Goal: Transaction & Acquisition: Purchase product/service

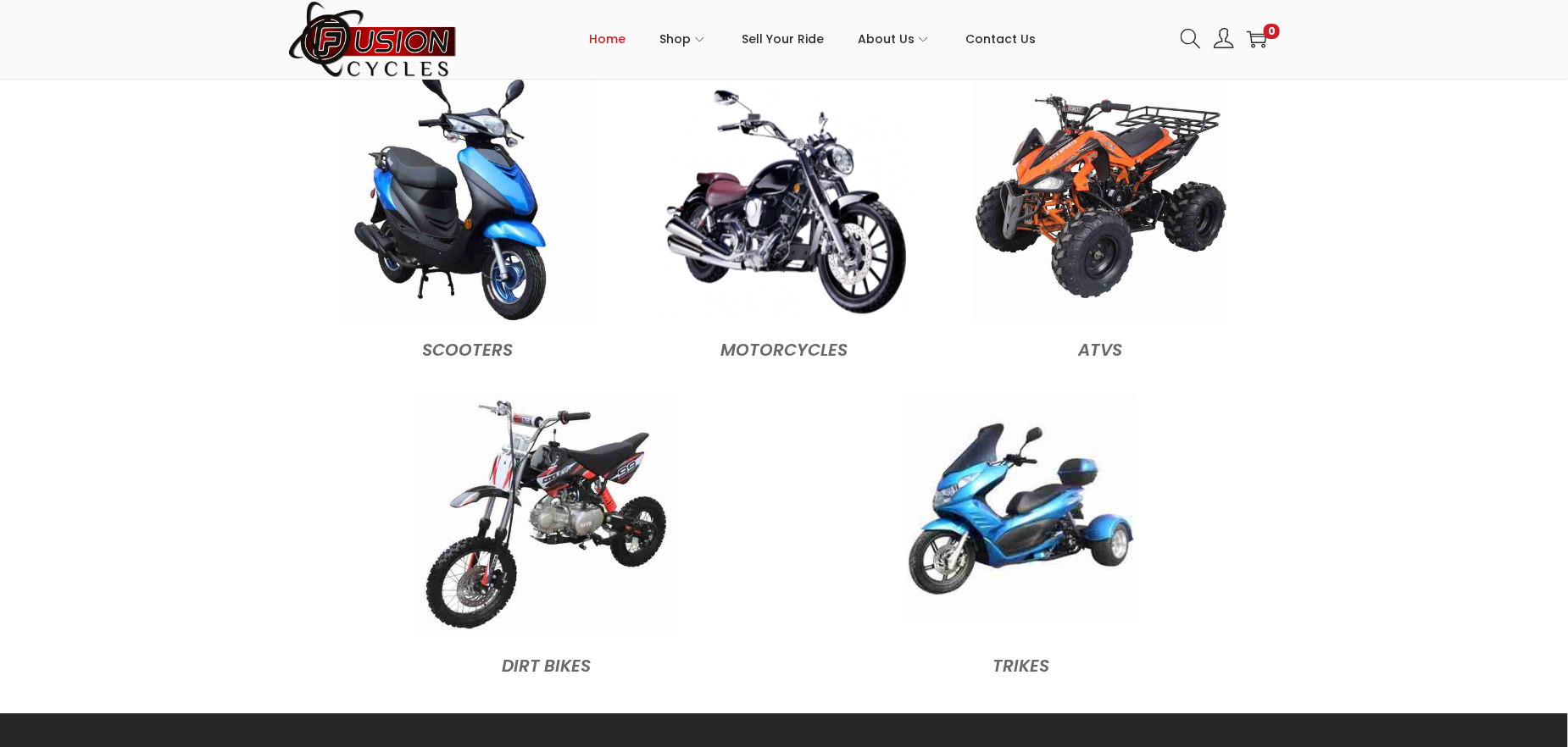
scroll to position [1779, 0]
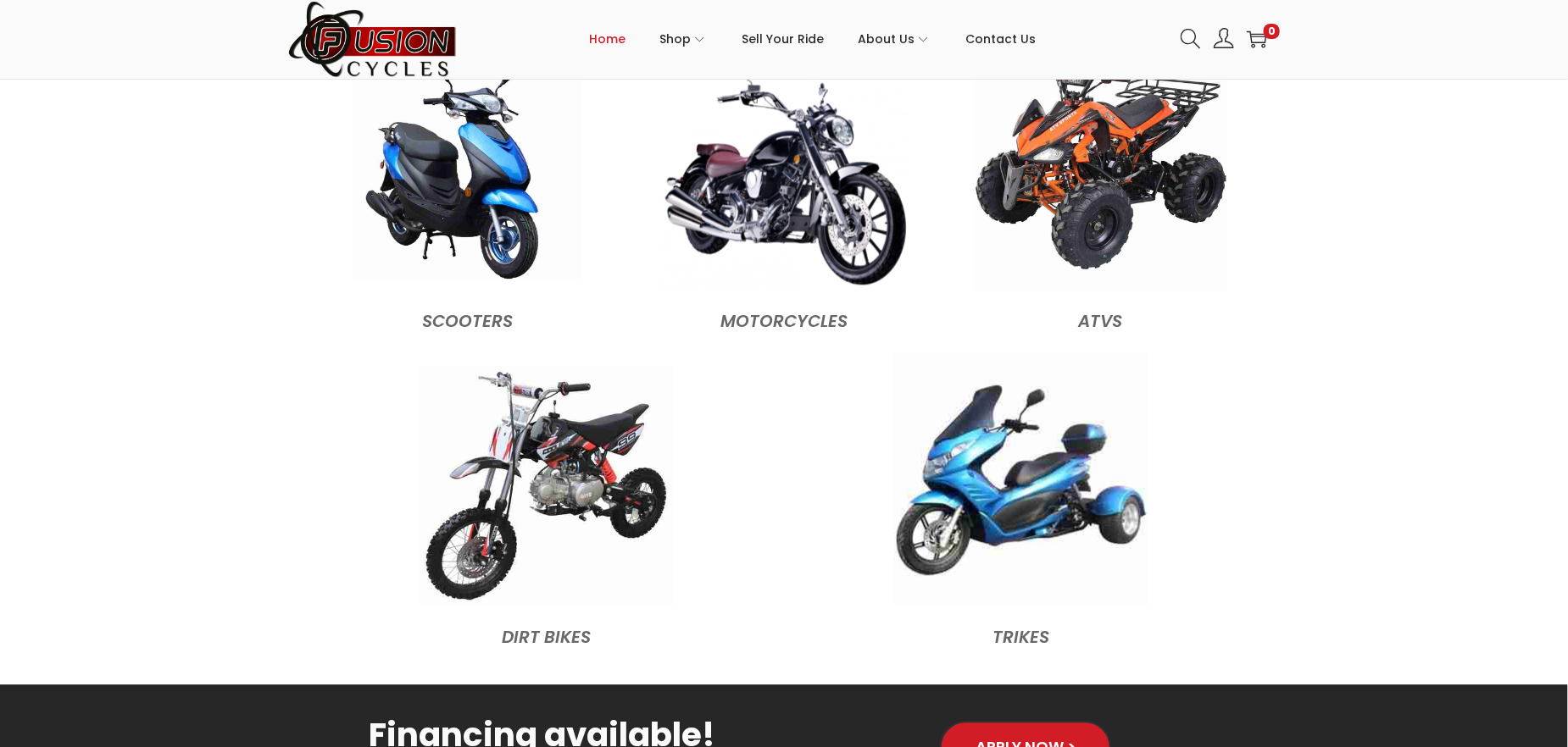
click at [472, 182] on img at bounding box center [467, 164] width 229 height 229
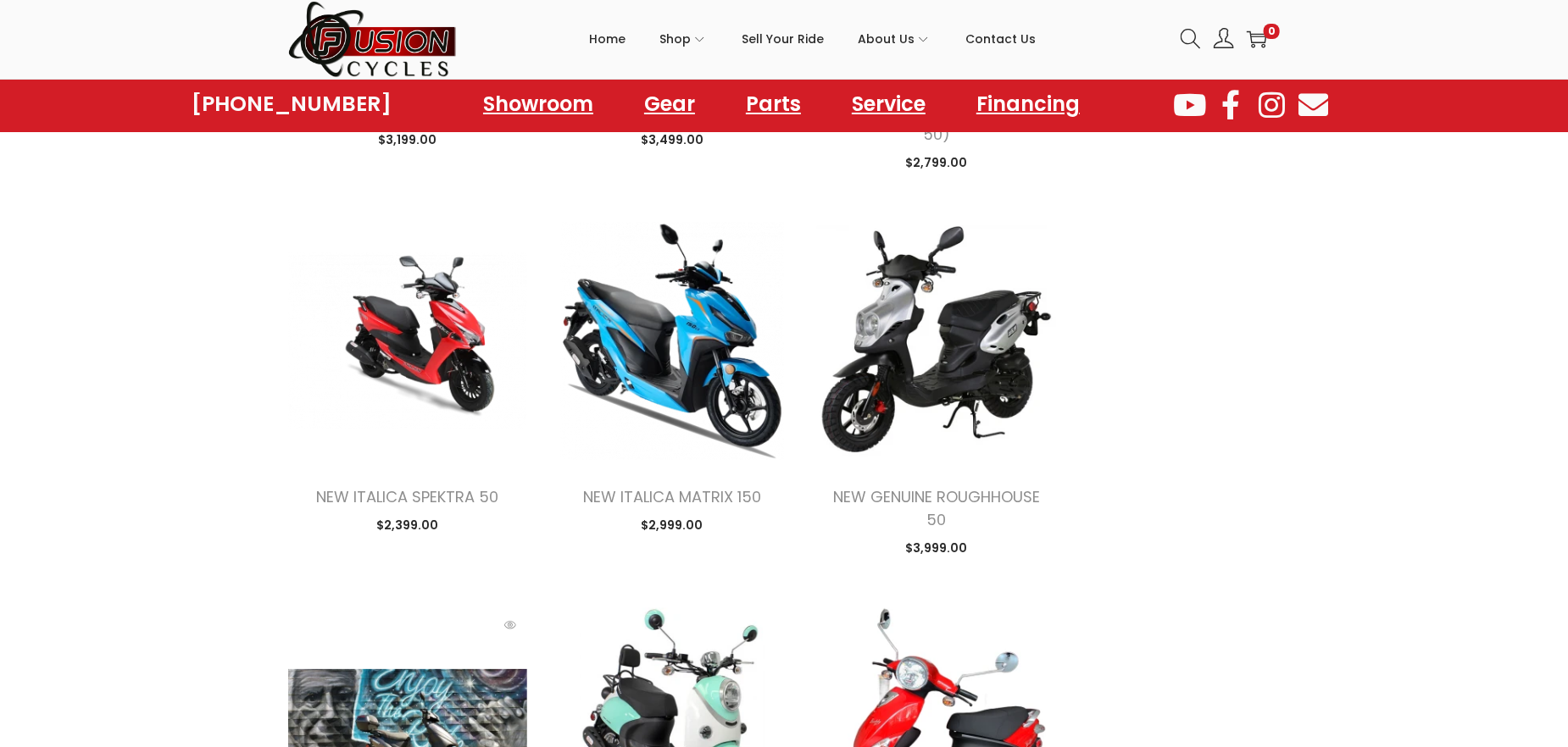
scroll to position [1186, 0]
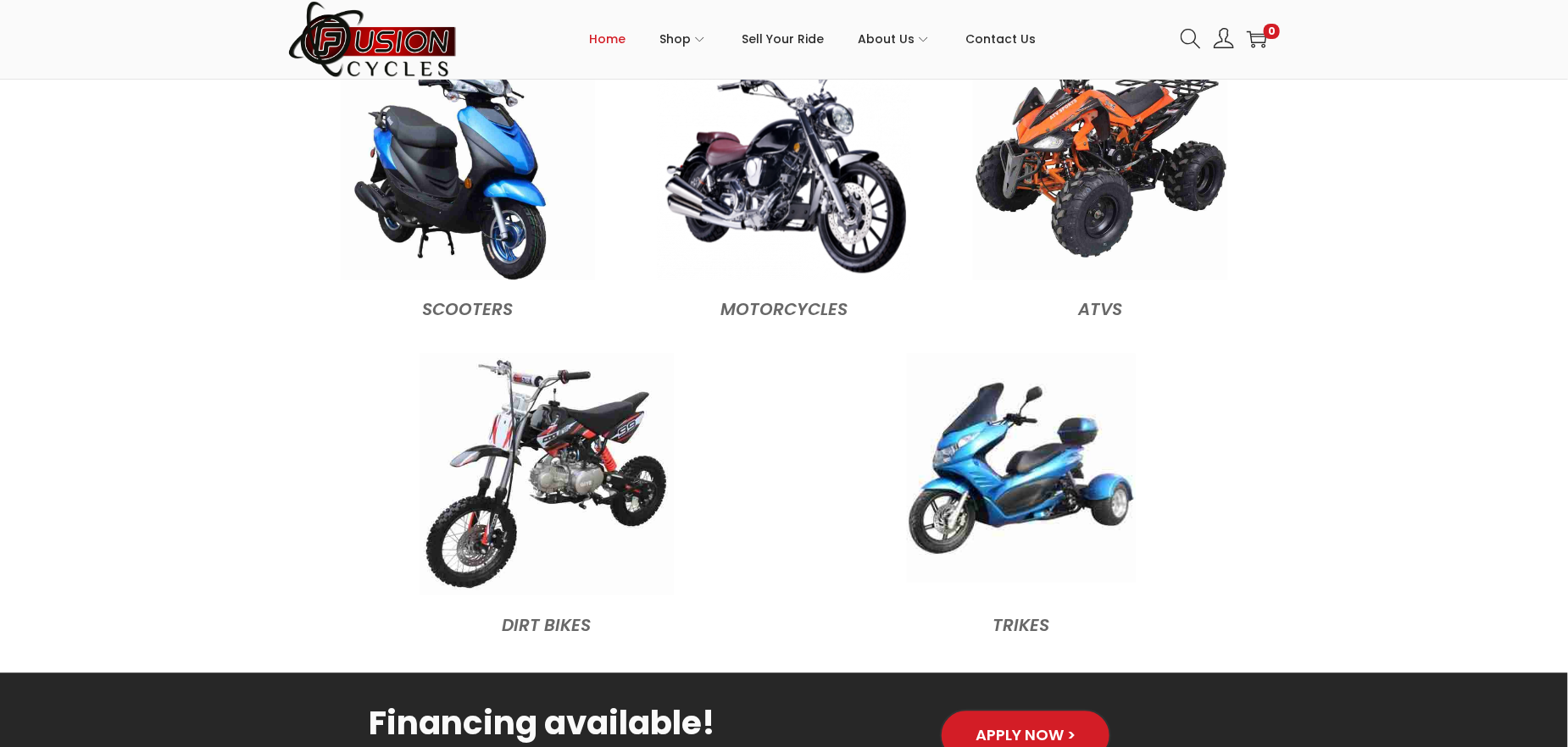
click at [1093, 446] on img at bounding box center [1021, 467] width 229 height 229
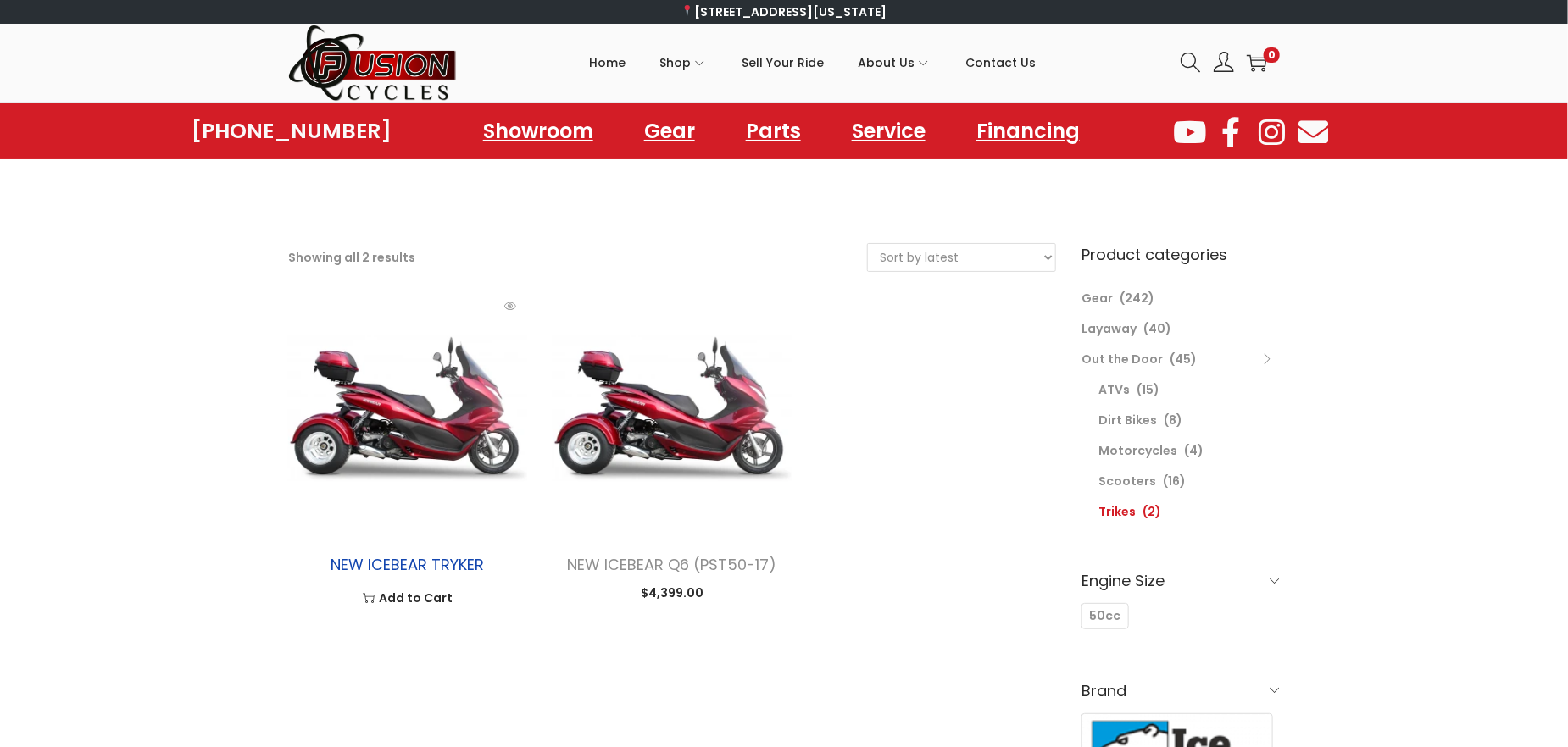
click at [400, 554] on link "NEW ICEBEAR TRYKER" at bounding box center [407, 564] width 154 height 21
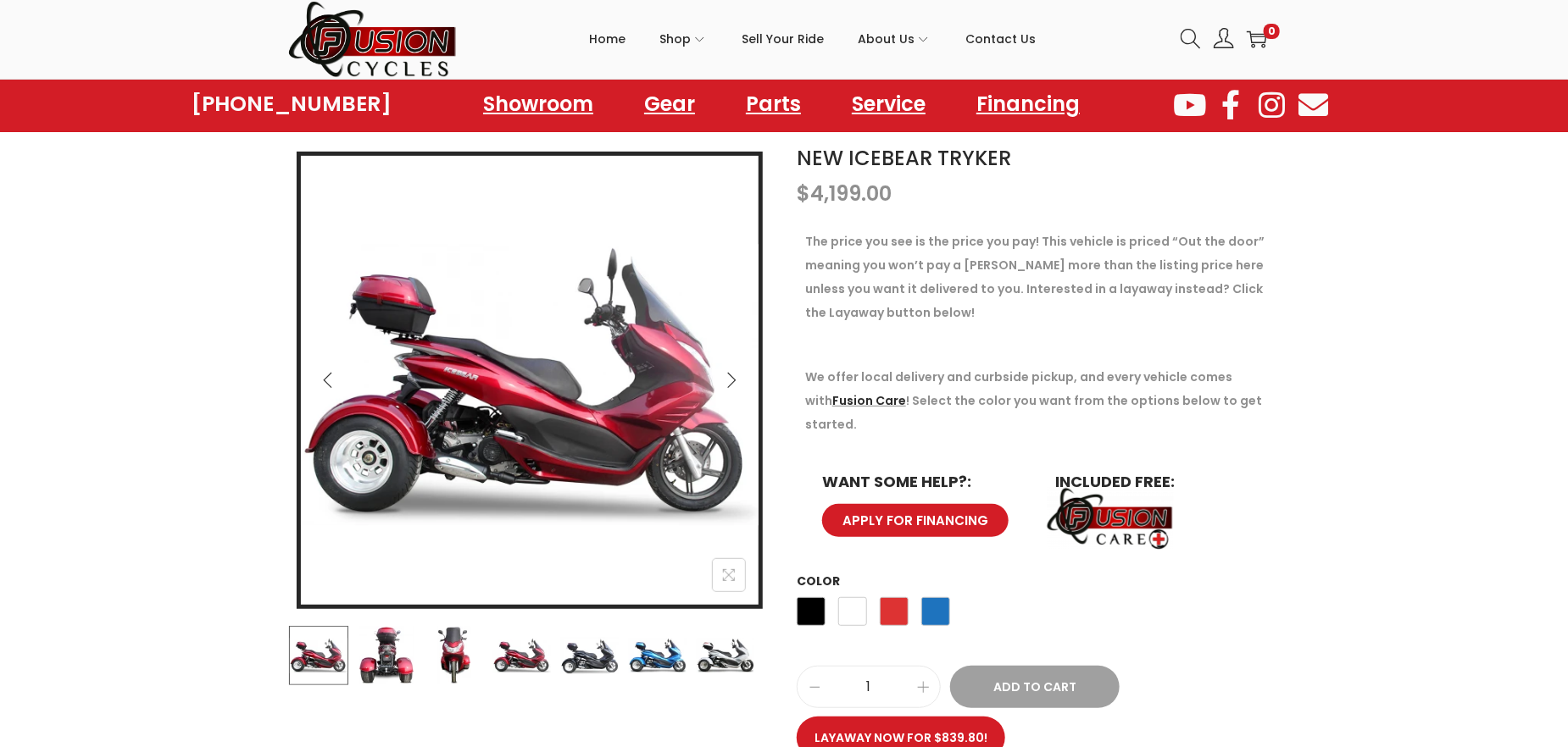
scroll to position [170, 0]
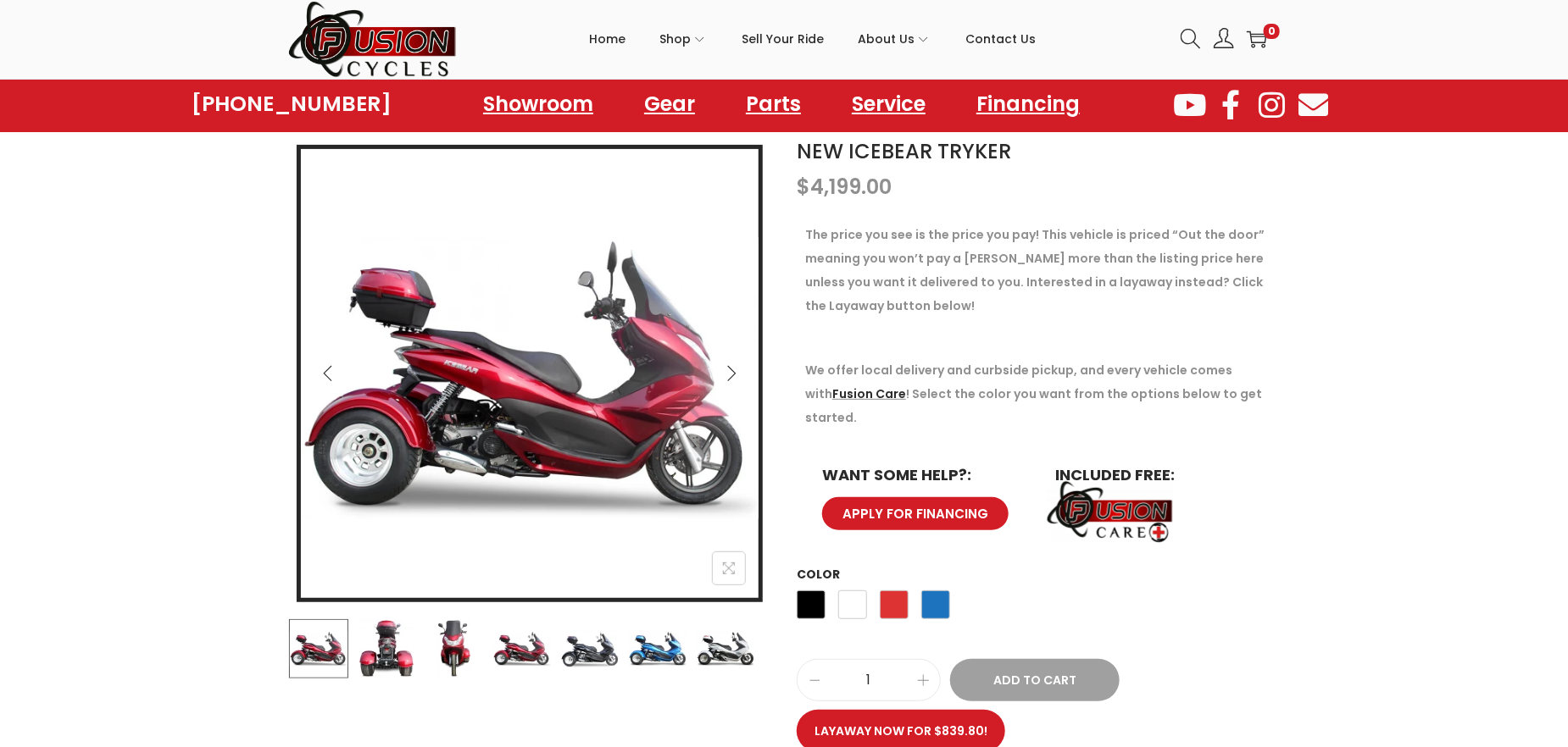
click at [727, 373] on icon "Next" at bounding box center [731, 374] width 17 height 17
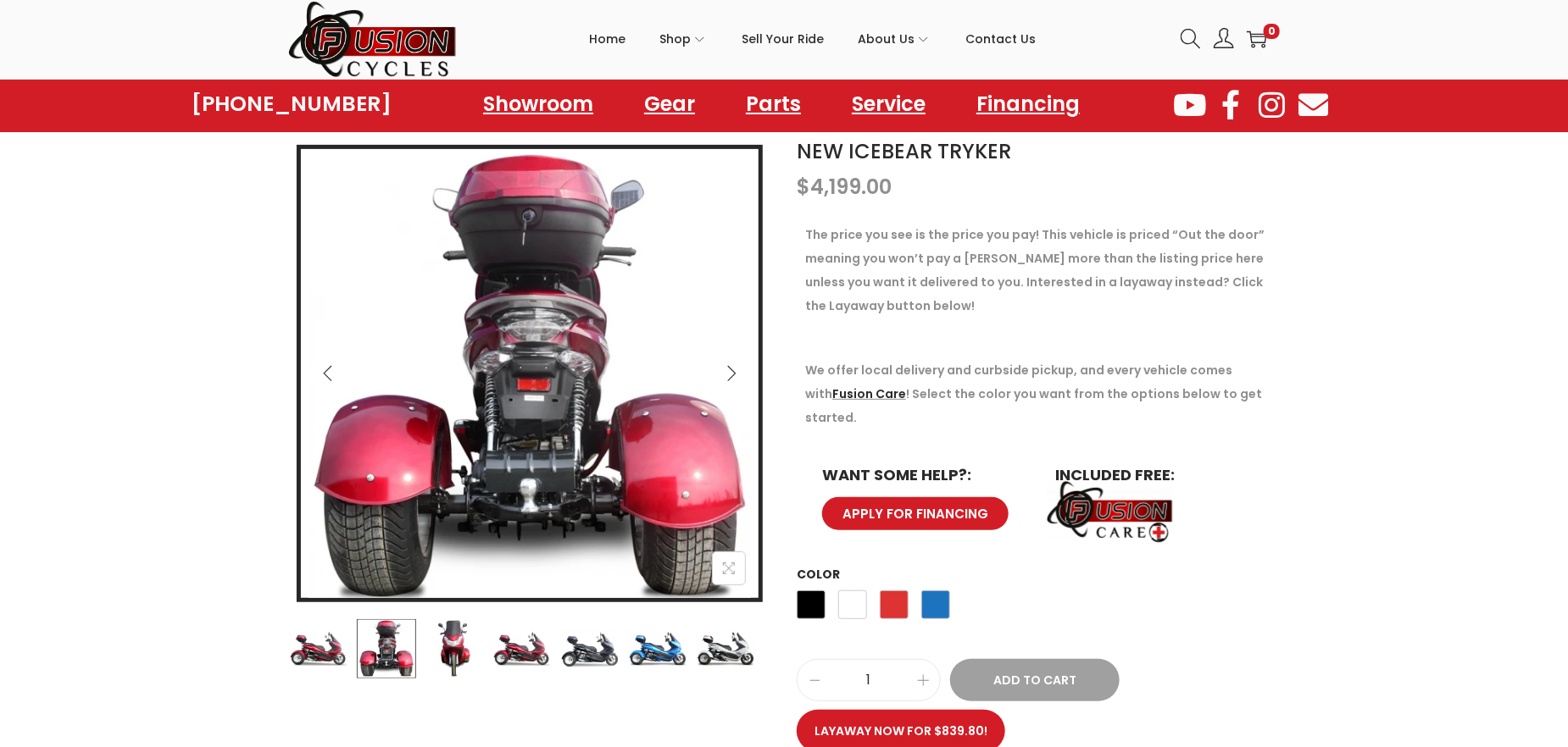
click at [329, 374] on icon "Previous" at bounding box center [328, 374] width 17 height 17
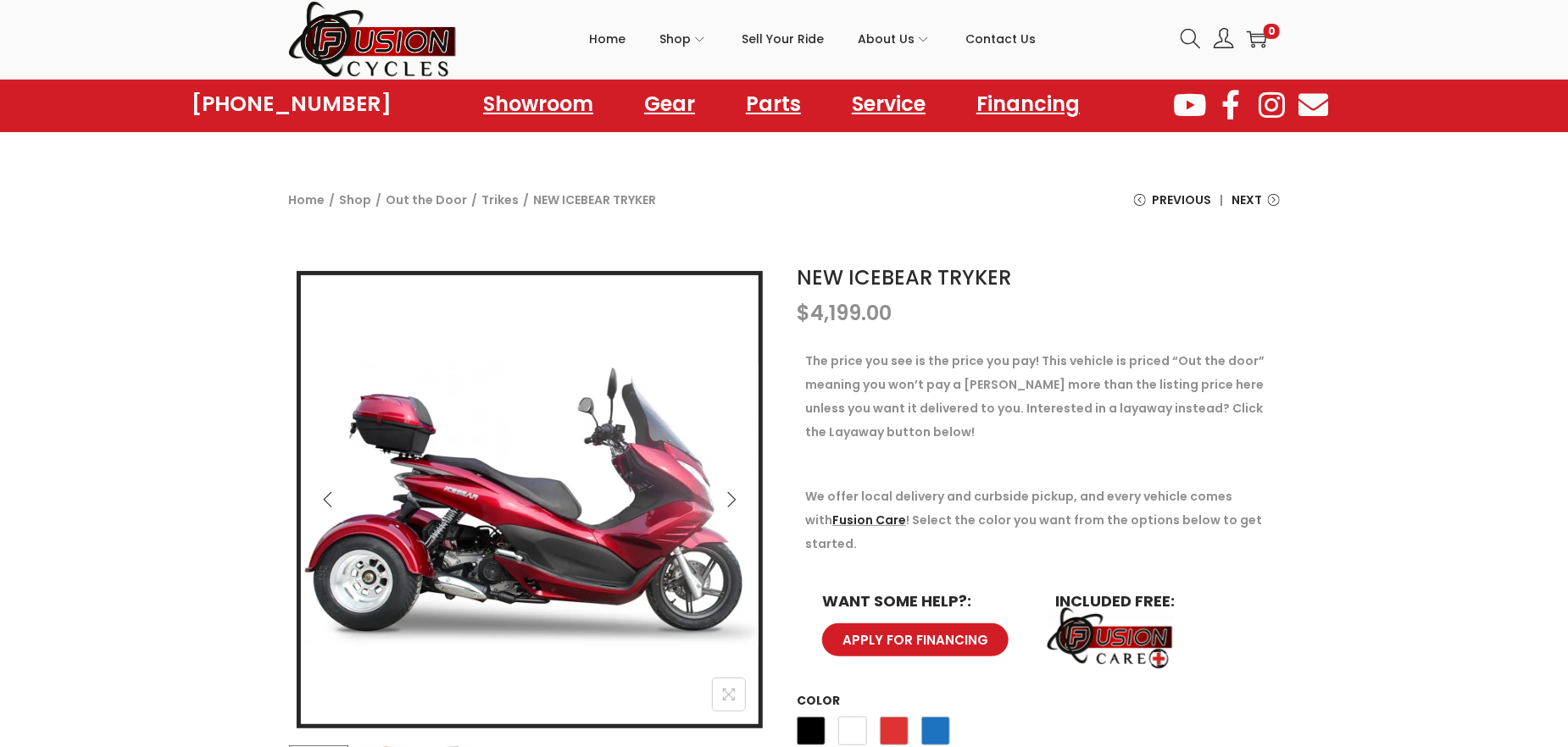
scroll to position [85, 0]
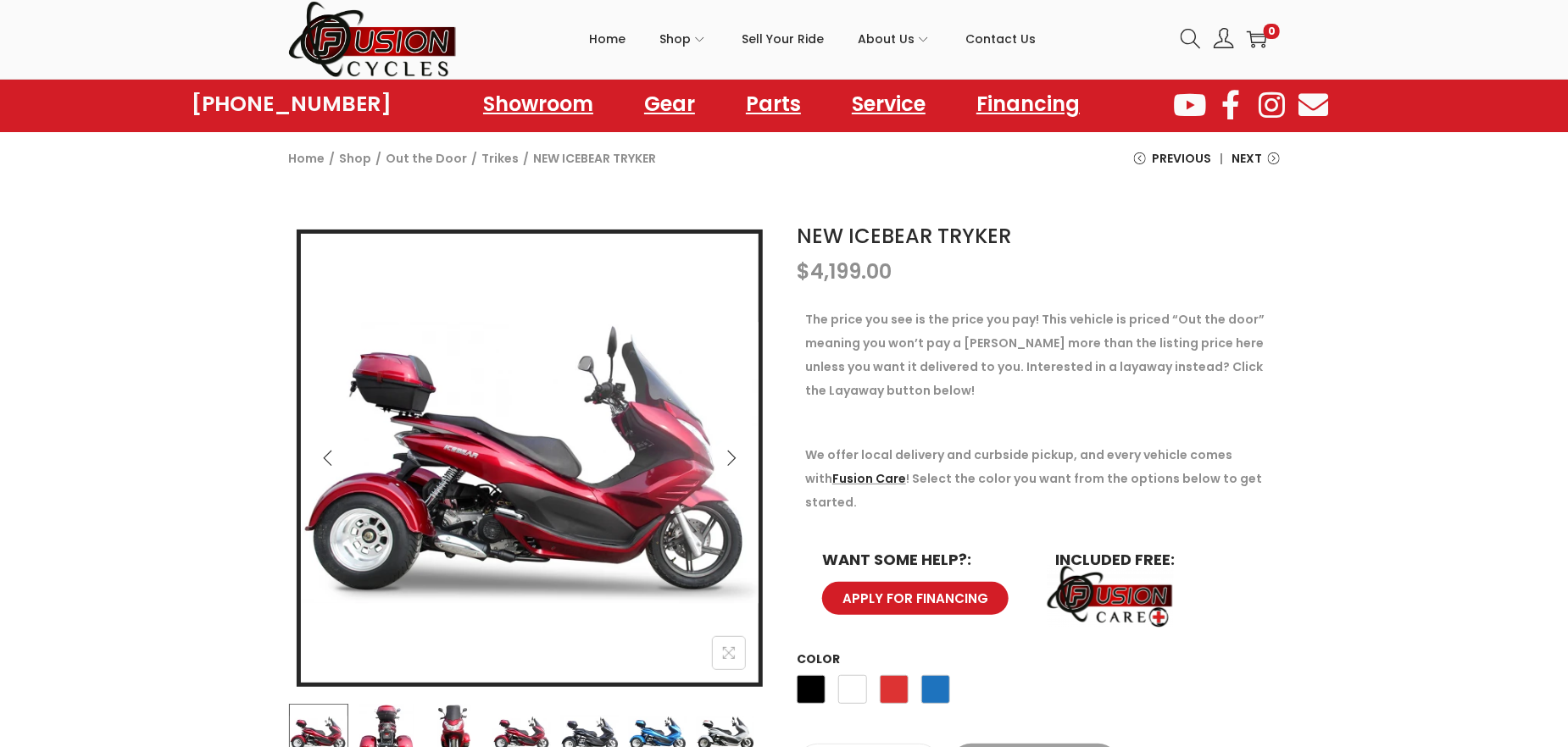
click at [730, 463] on icon "Next" at bounding box center [731, 459] width 17 height 17
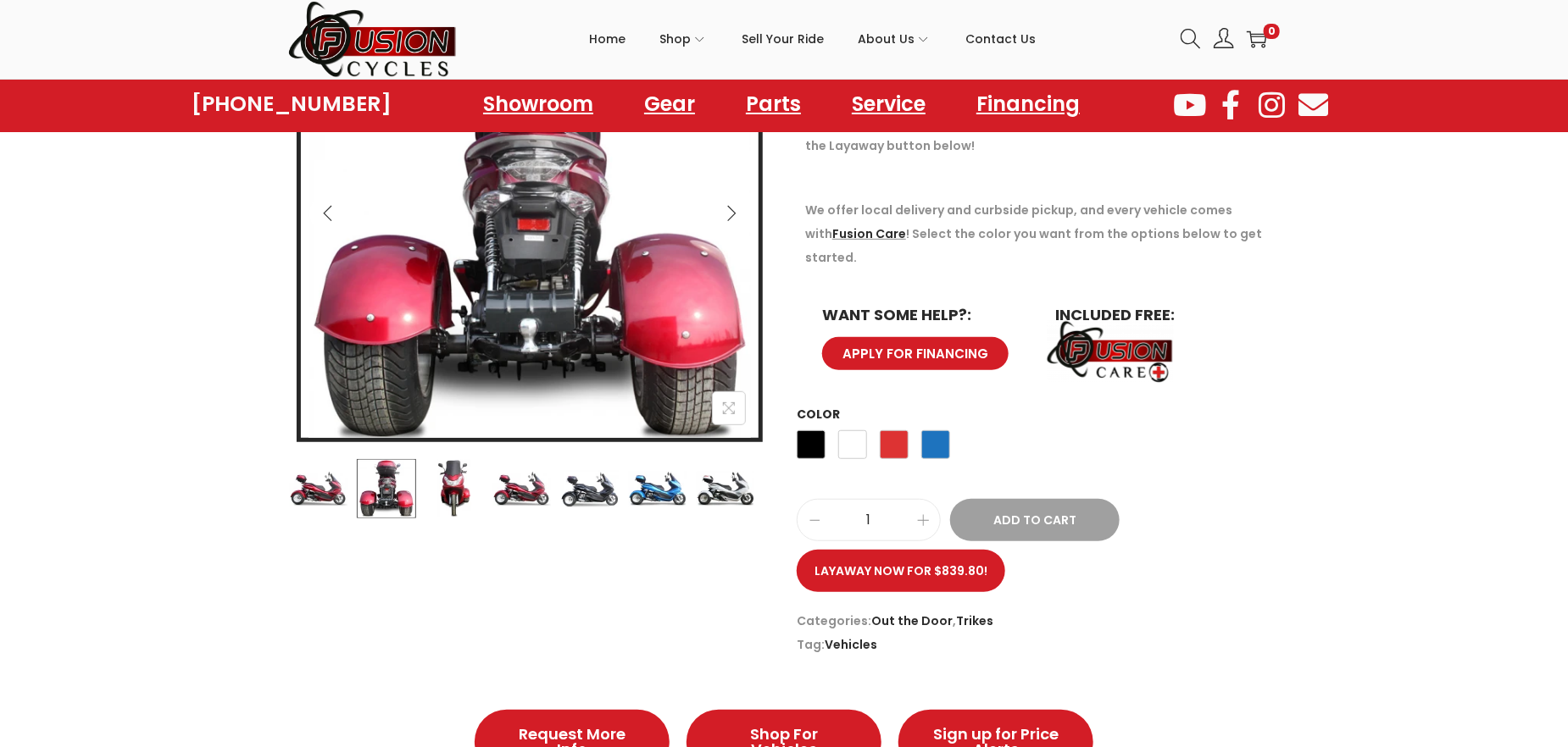
scroll to position [339, 0]
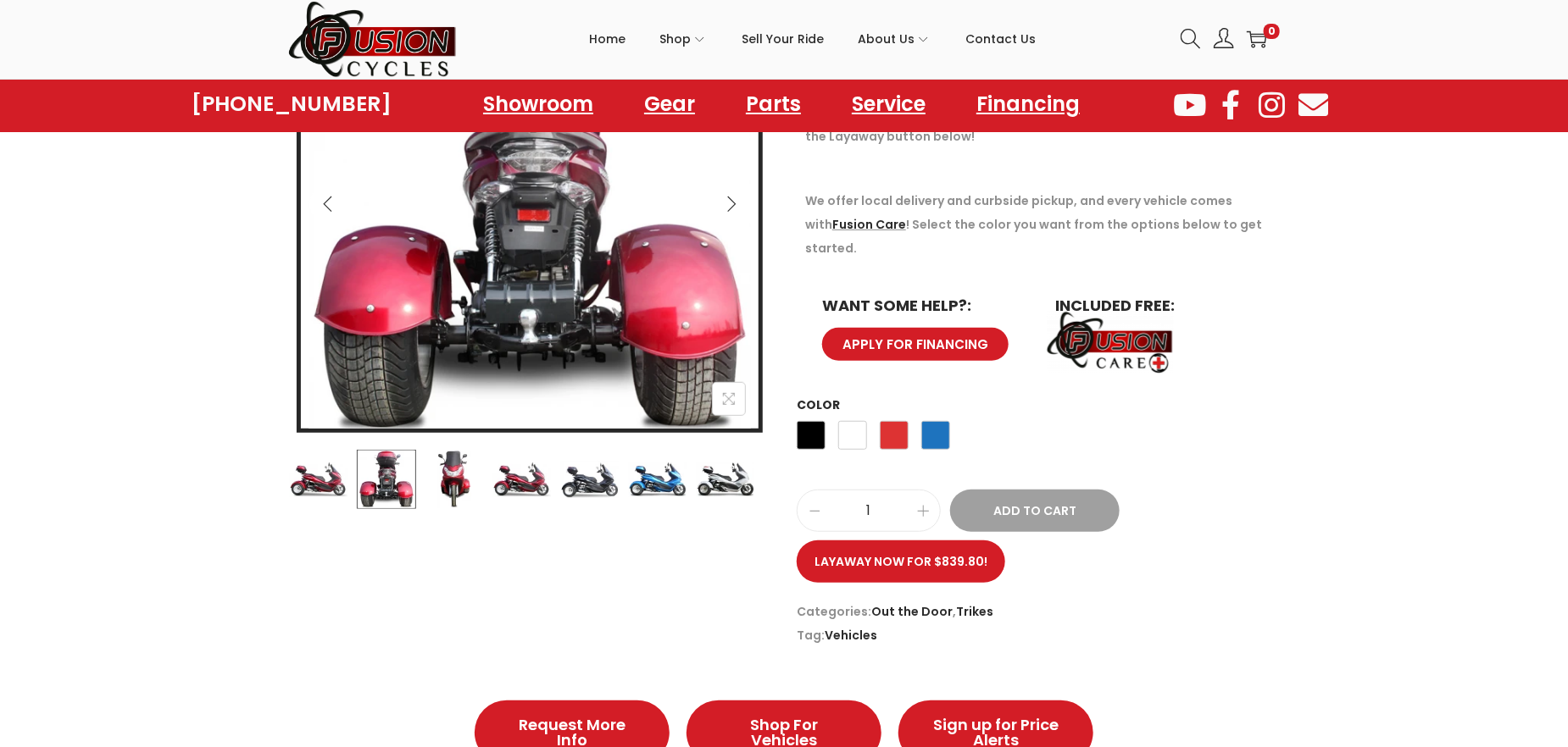
click at [668, 475] on img at bounding box center [658, 479] width 59 height 59
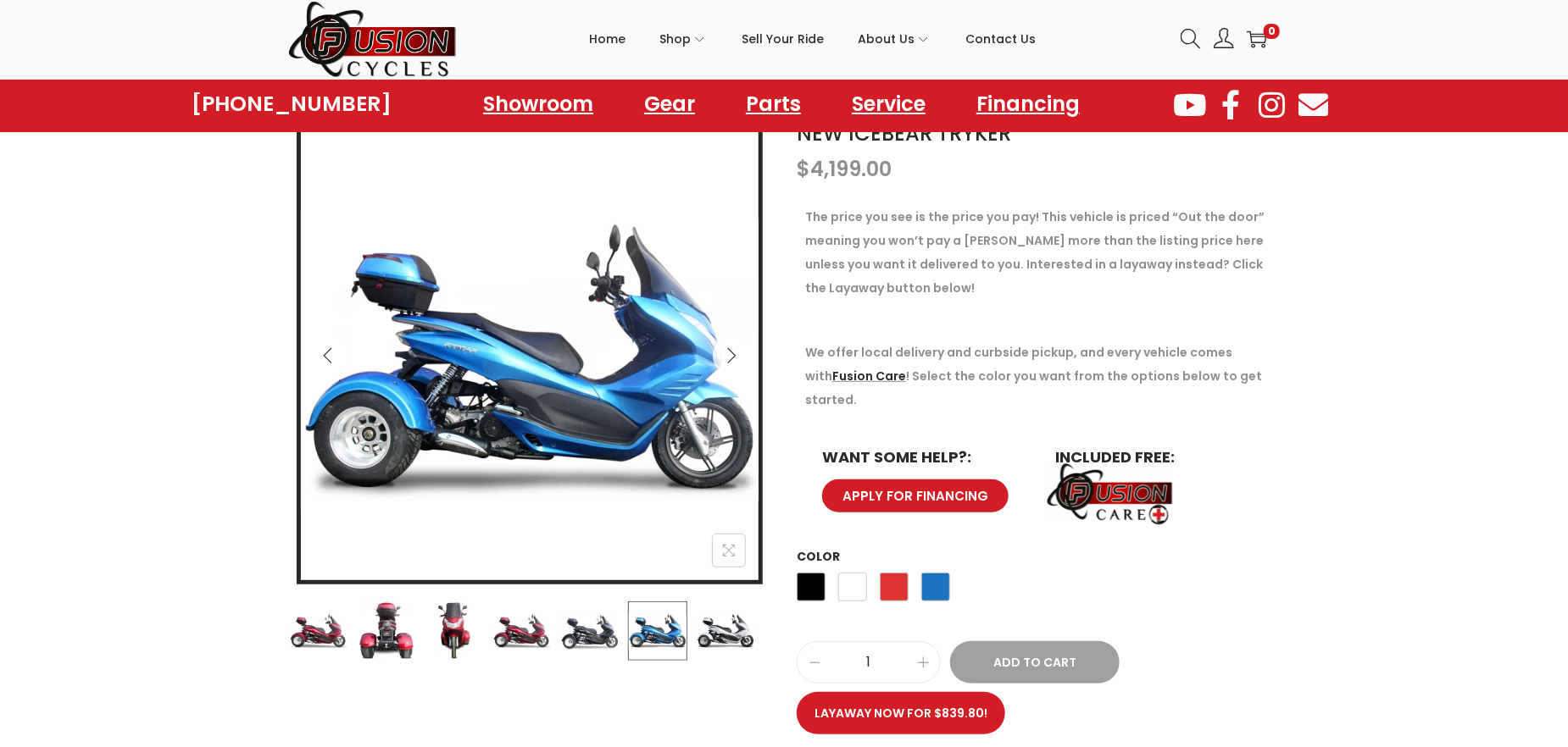
scroll to position [170, 0]
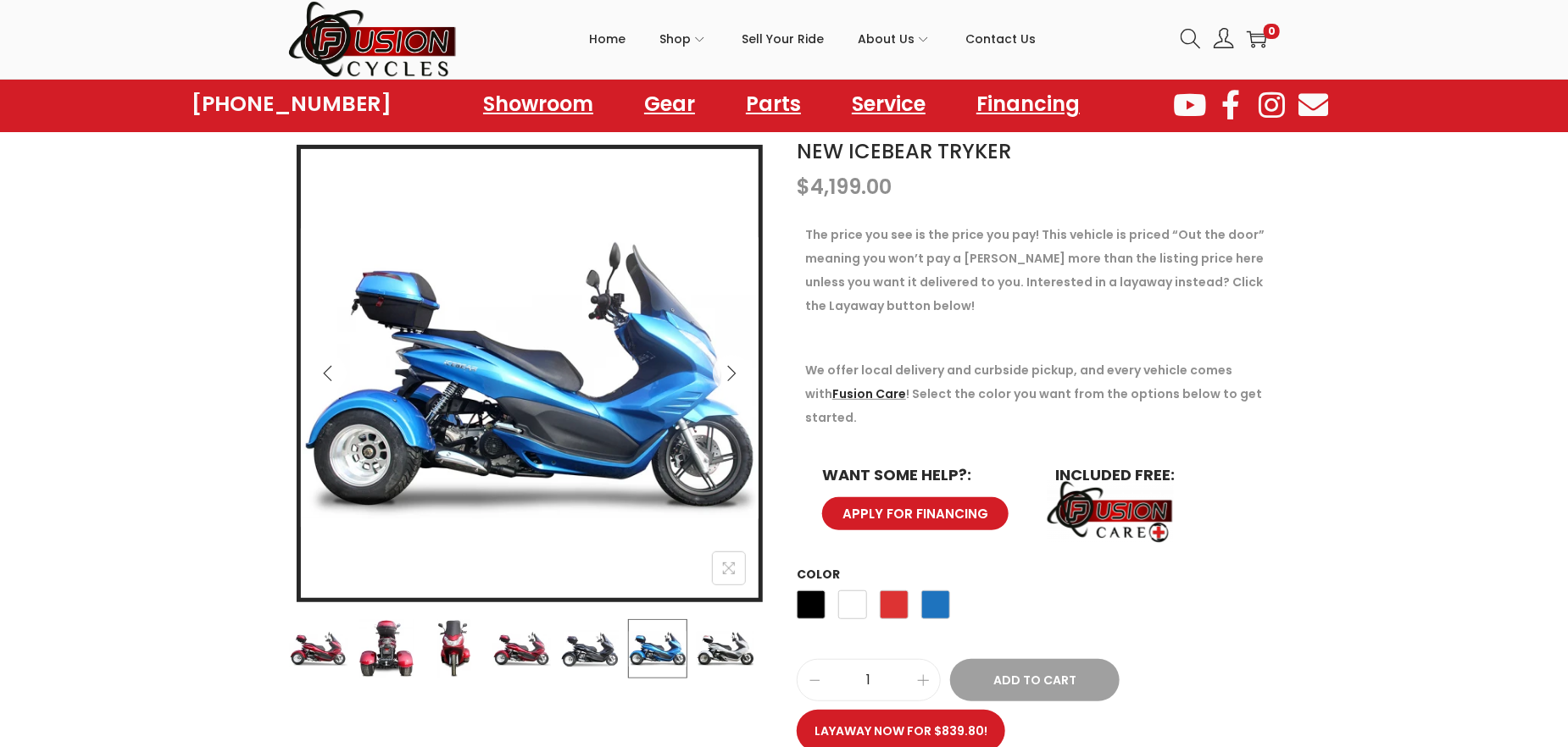
click at [719, 651] on img at bounding box center [726, 649] width 59 height 59
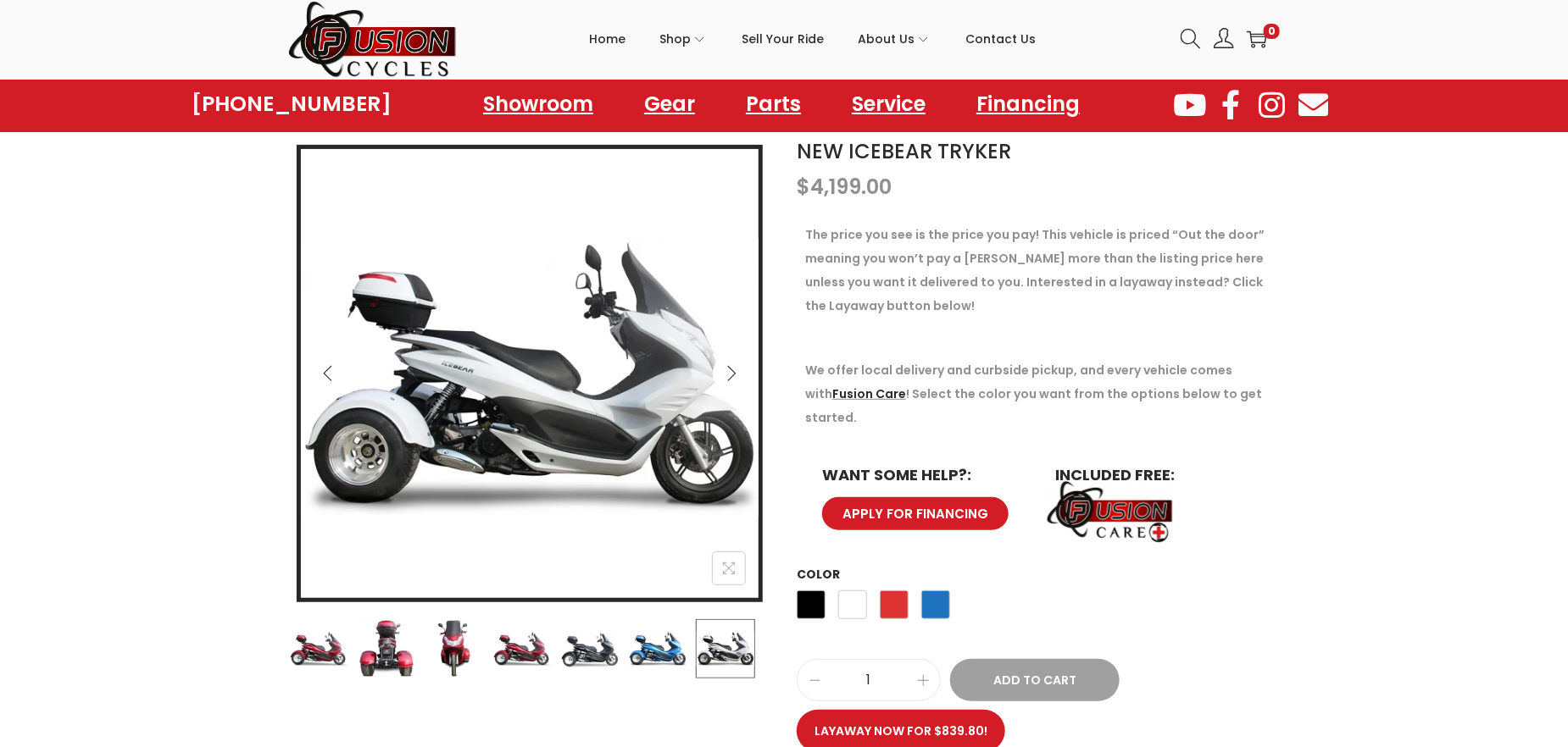
click at [739, 370] on icon "Next" at bounding box center [731, 374] width 17 height 17
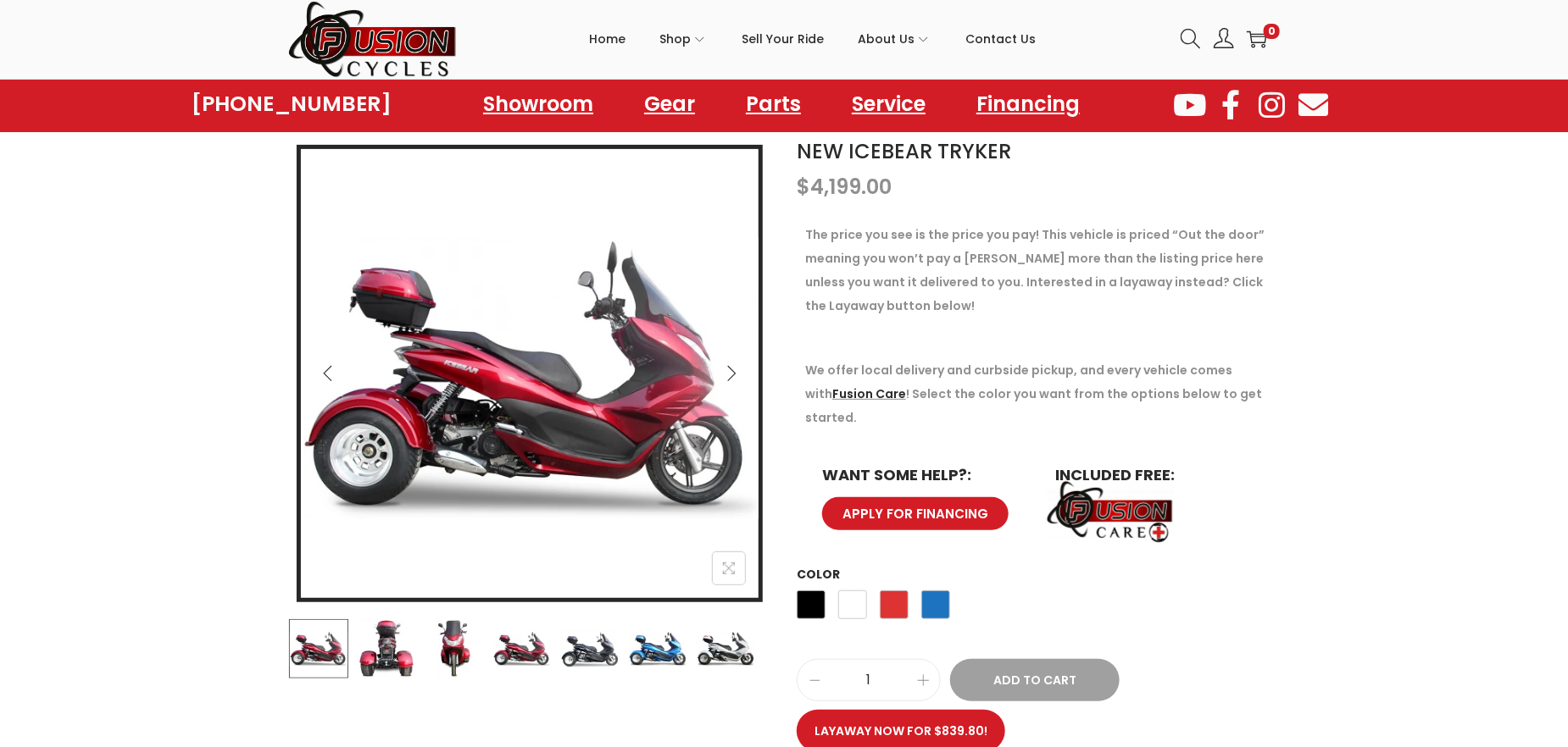
click at [714, 655] on img at bounding box center [726, 649] width 59 height 59
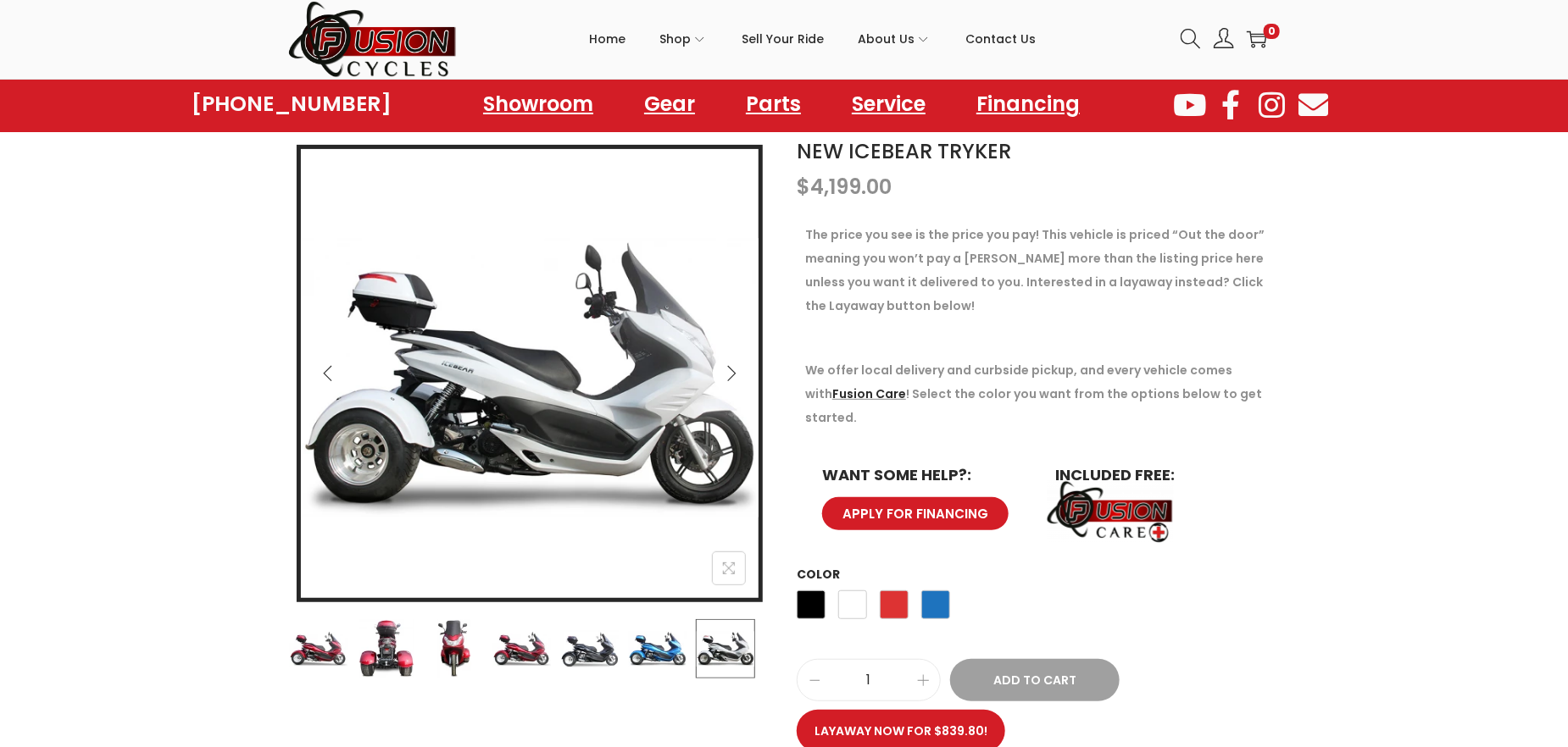
click at [736, 368] on icon "Next" at bounding box center [731, 374] width 17 height 17
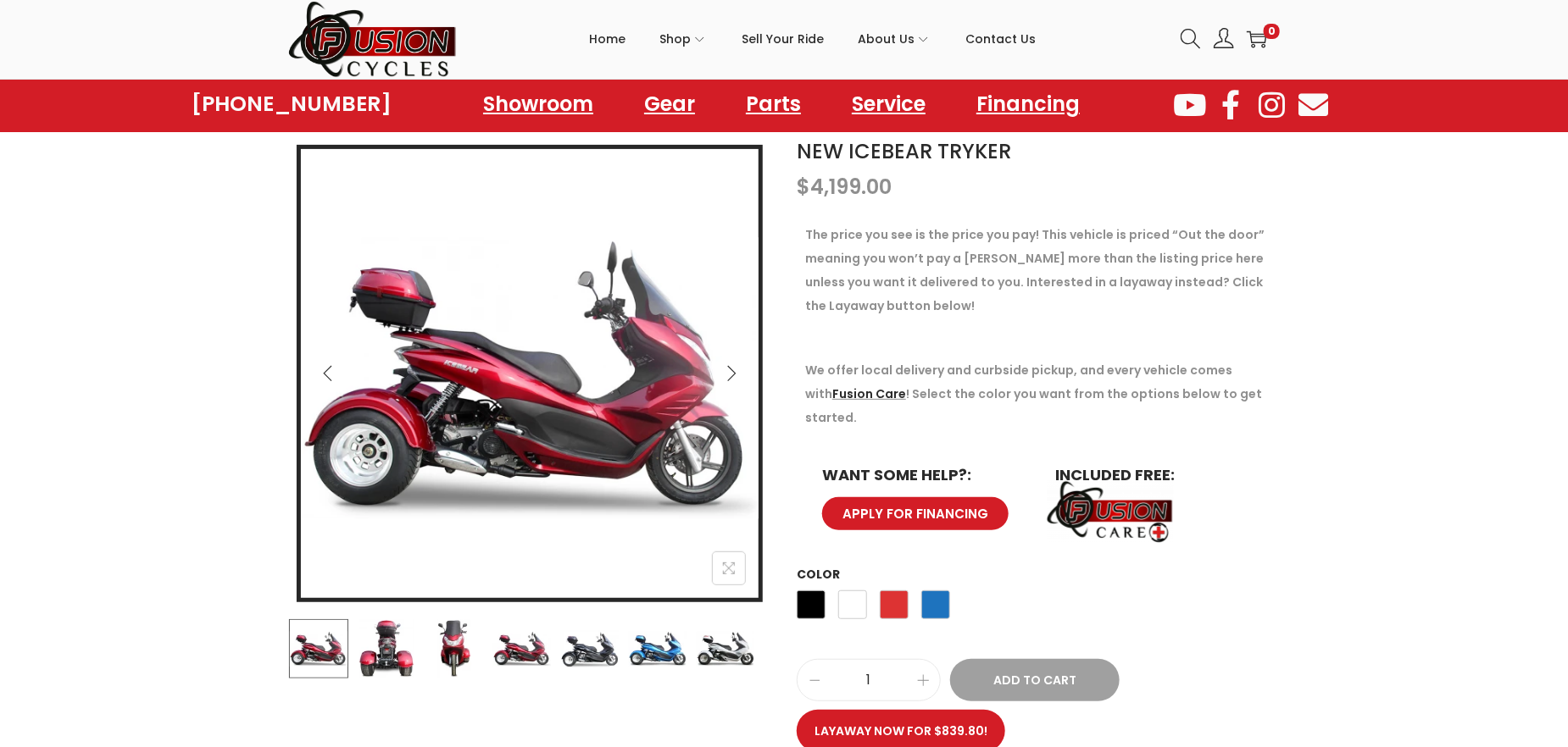
click at [324, 367] on icon "Previous" at bounding box center [328, 374] width 17 height 17
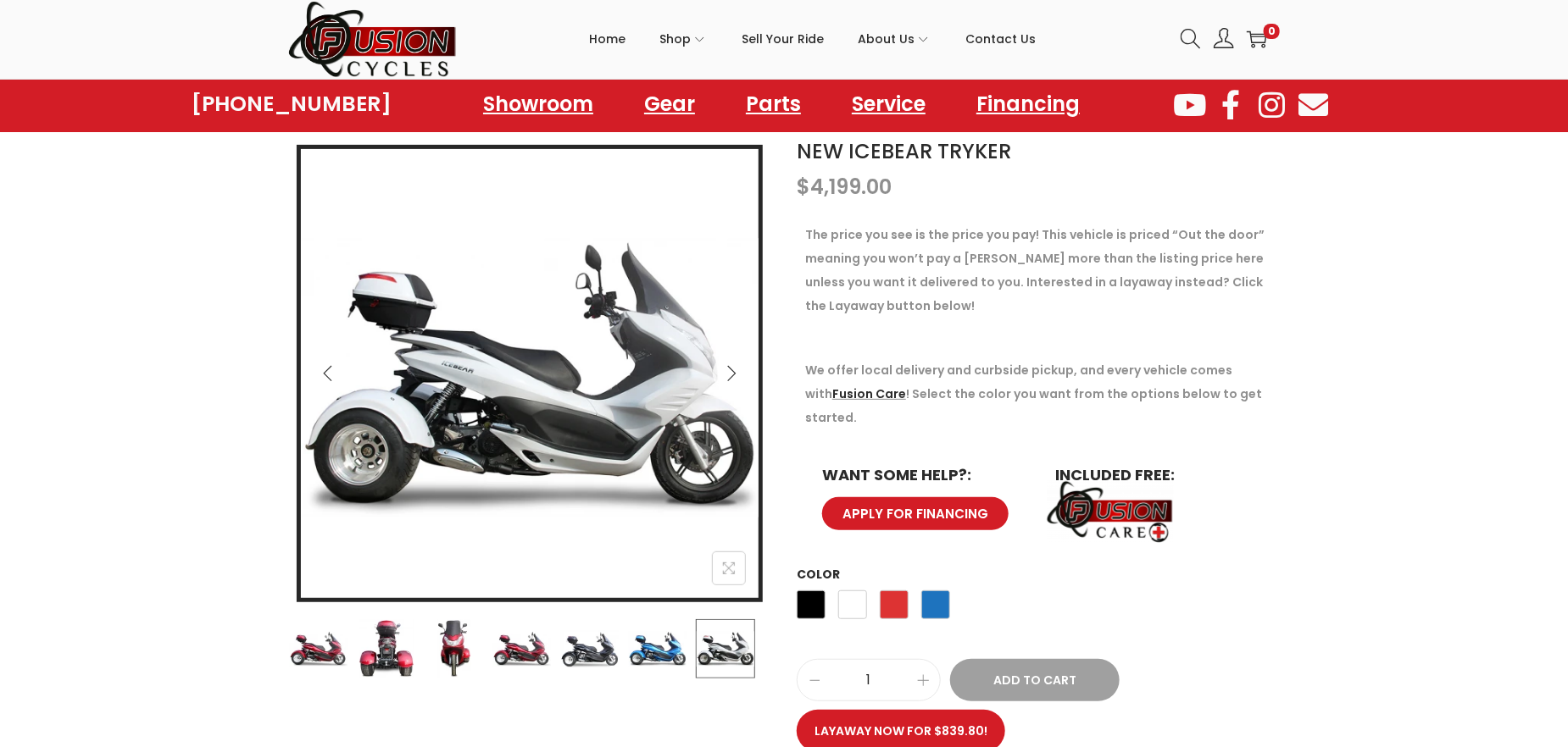
click at [522, 646] on img at bounding box center [522, 649] width 59 height 59
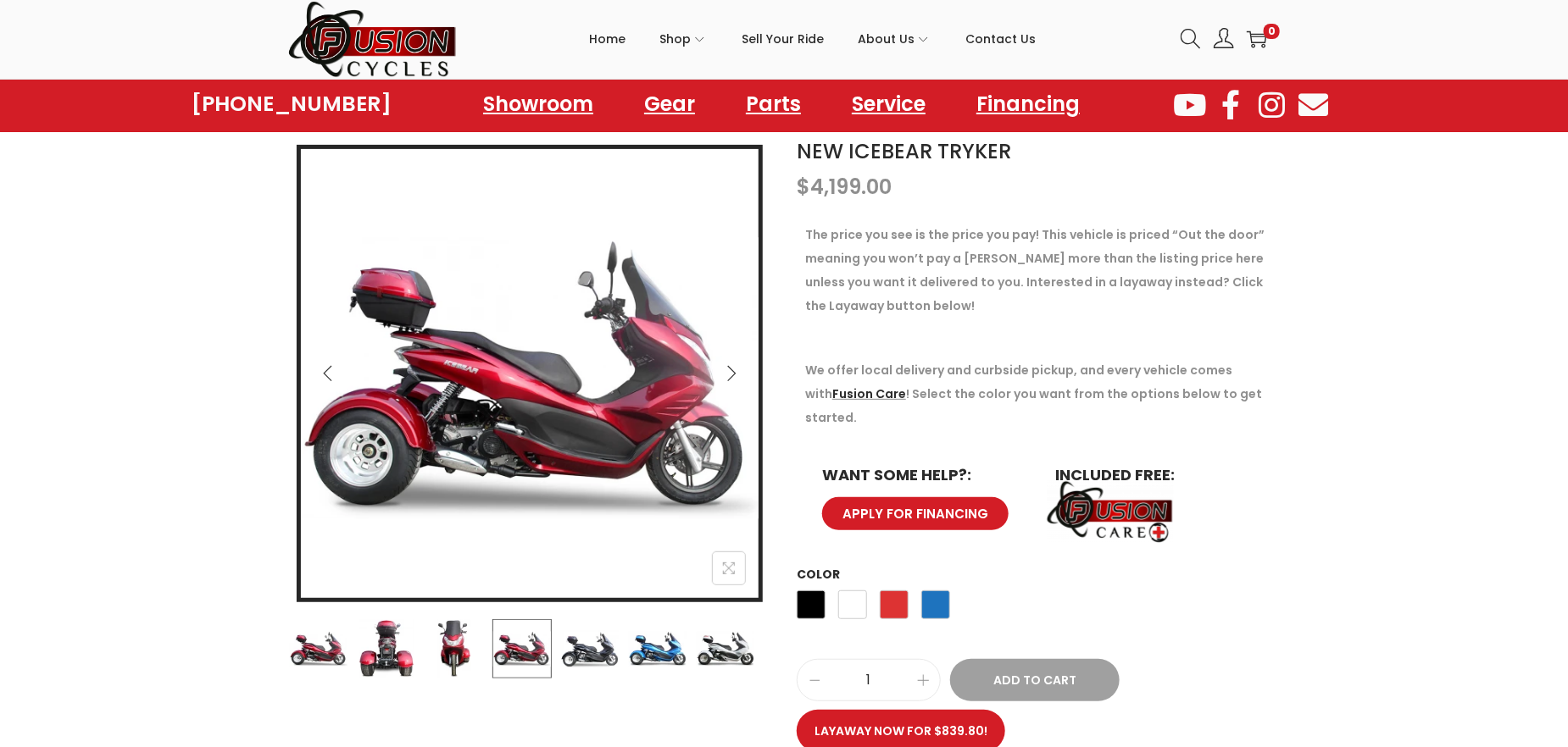
click at [562, 649] on img at bounding box center [590, 649] width 59 height 59
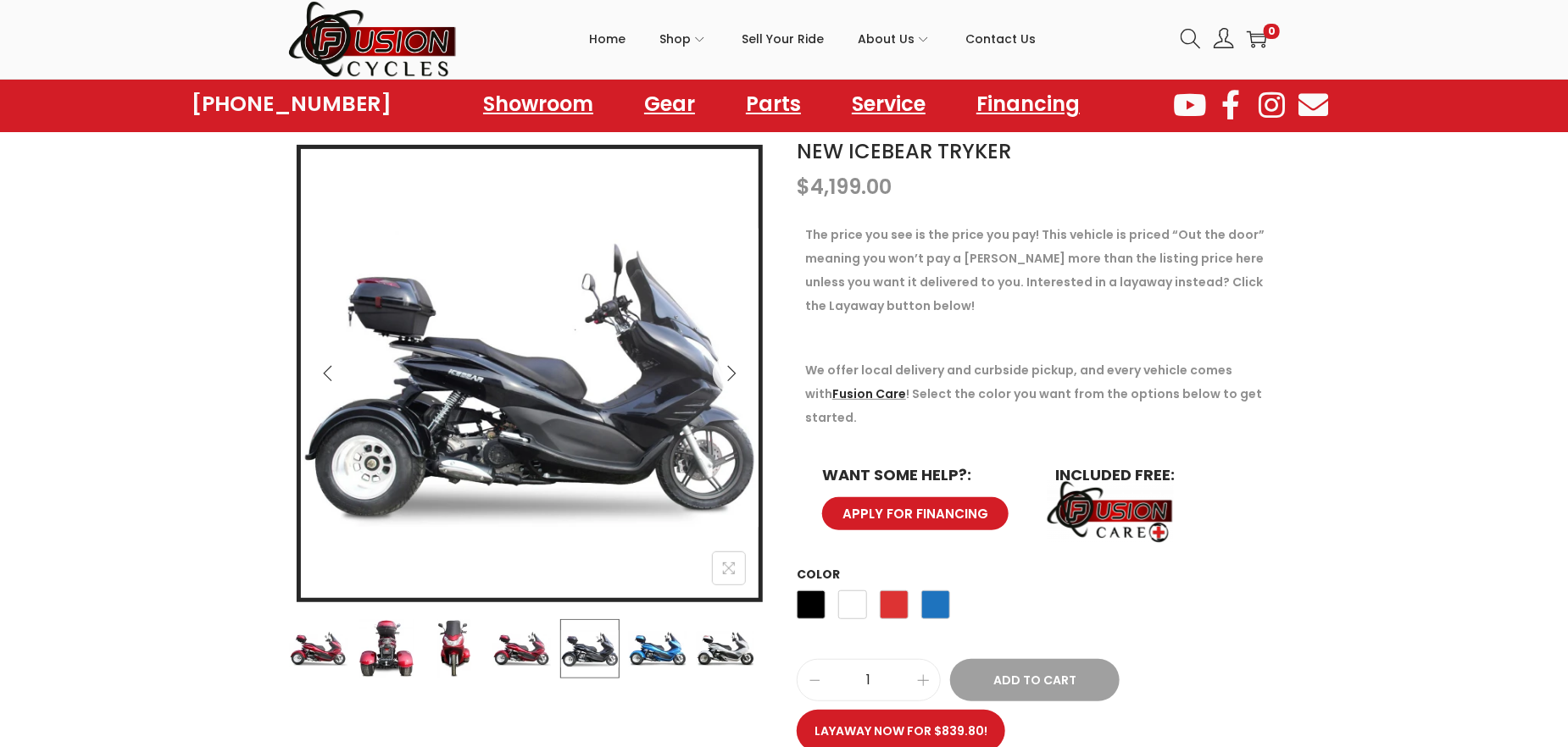
click at [663, 647] on img at bounding box center [658, 649] width 59 height 59
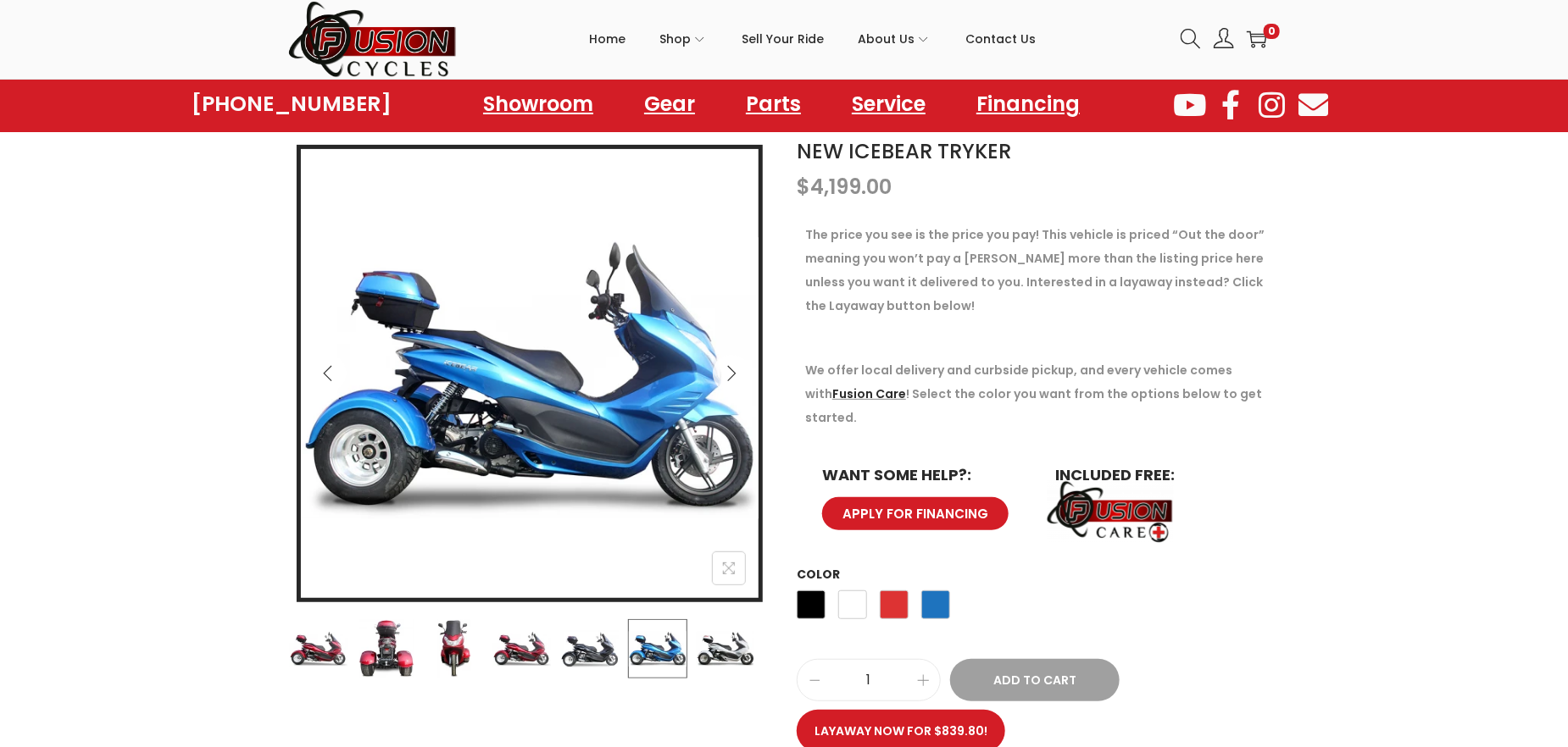
click at [710, 649] on img at bounding box center [726, 649] width 59 height 59
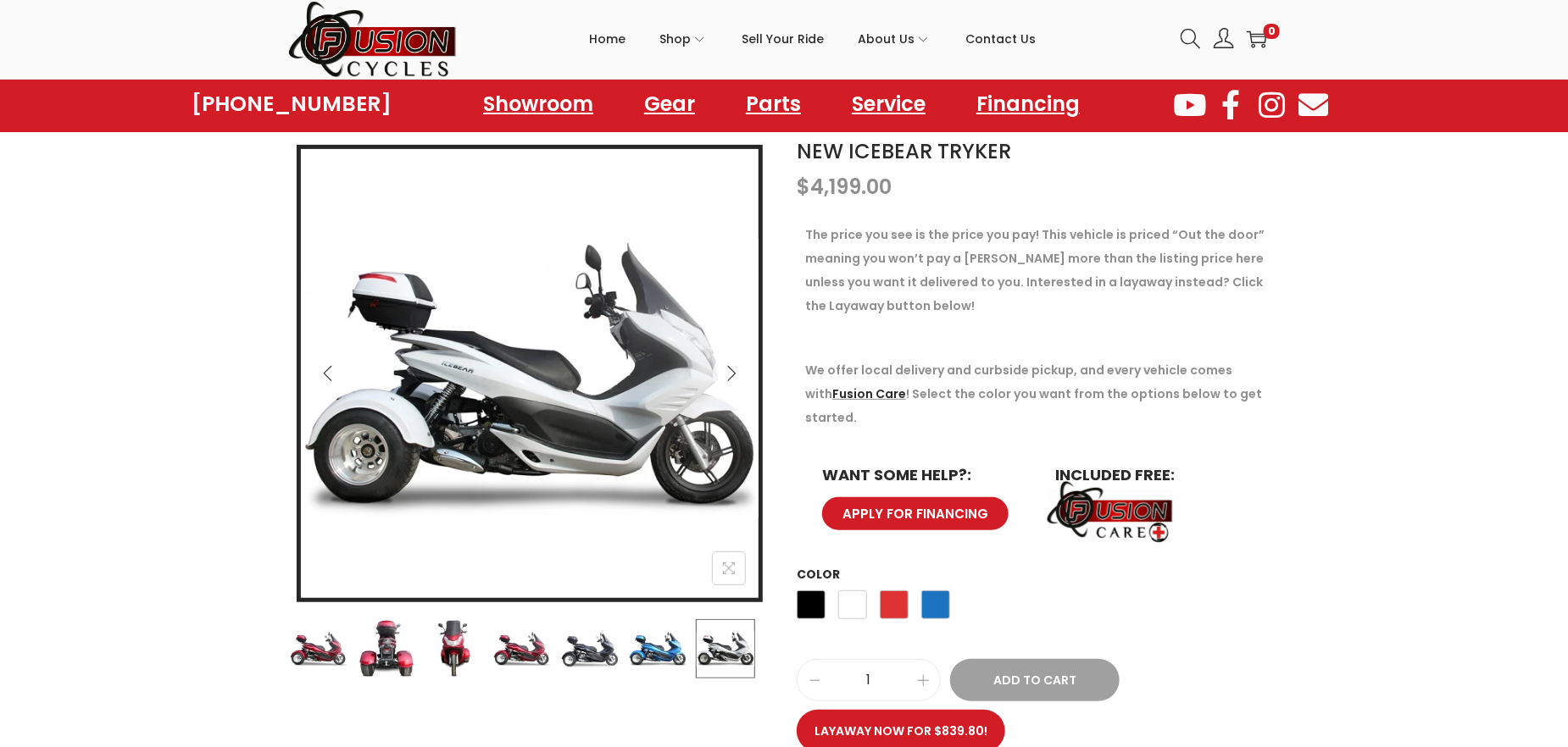
click at [449, 651] on img at bounding box center [454, 649] width 59 height 59
